Goal: Task Accomplishment & Management: Manage account settings

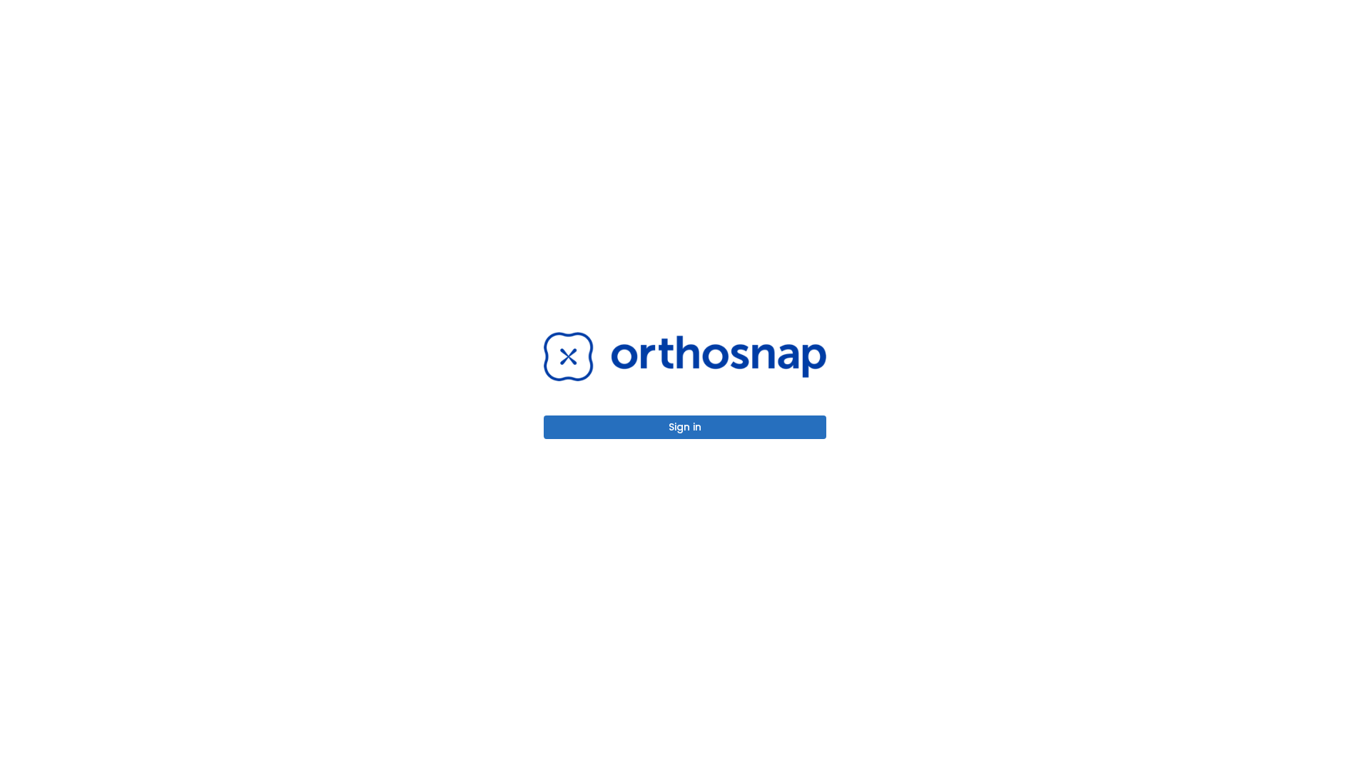
click at [685, 427] on button "Sign in" at bounding box center [685, 427] width 283 height 24
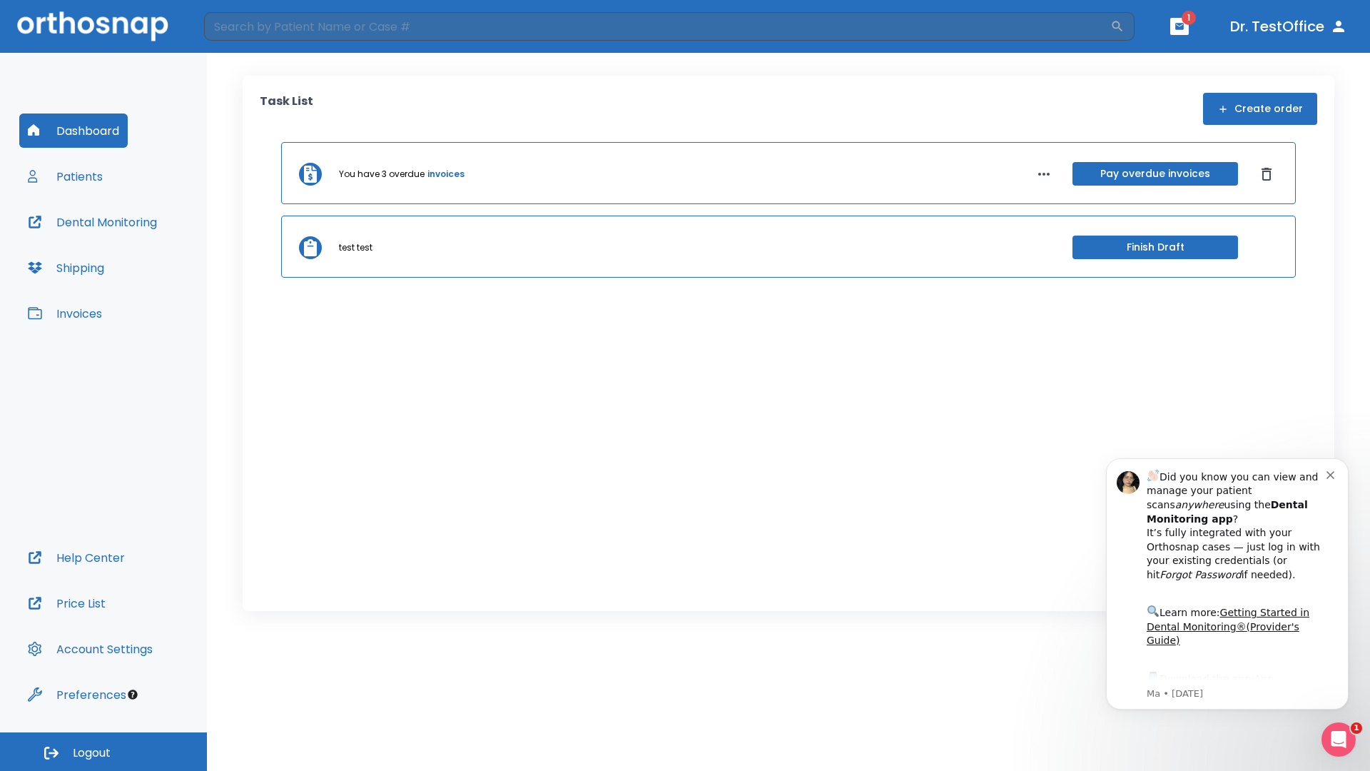
click at [103, 752] on span "Logout" at bounding box center [92, 753] width 38 height 16
